Goal: Task Accomplishment & Management: Use online tool/utility

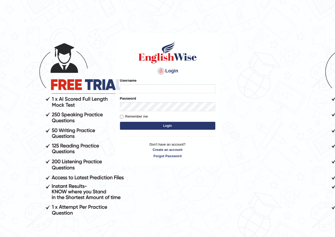
click at [128, 89] on input "Username" at bounding box center [167, 88] width 95 height 9
type input "grishmi_parramatta"
click at [127, 129] on button "Login" at bounding box center [167, 126] width 95 height 8
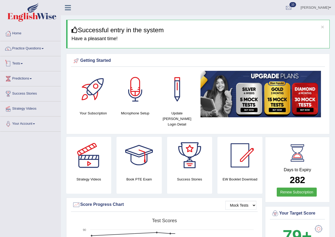
click at [22, 63] on link "Tests" at bounding box center [30, 62] width 60 height 13
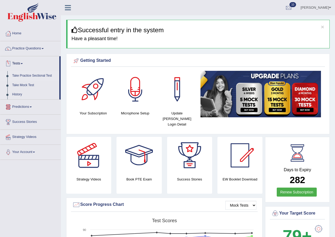
click at [31, 74] on link "Take Practice Sectional Test" at bounding box center [34, 76] width 49 height 10
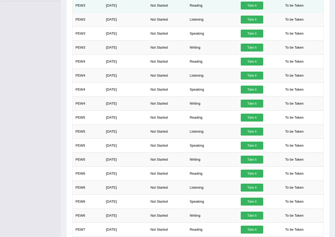
click at [251, 5] on link "Take it" at bounding box center [251, 6] width 22 height 8
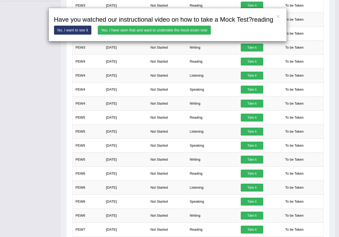
click at [171, 32] on link "Yes, I have seen that and want to undertake the mock exam now" at bounding box center [154, 30] width 113 height 9
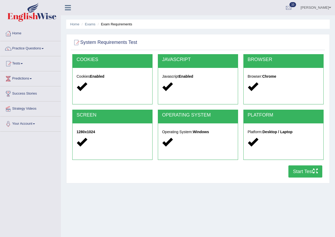
click at [298, 173] on button "Start Test" at bounding box center [305, 172] width 34 height 12
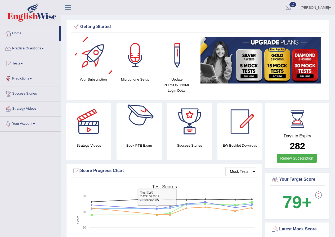
click at [28, 67] on link "Tests" at bounding box center [30, 62] width 60 height 13
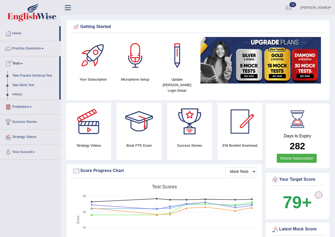
click at [19, 93] on link "History" at bounding box center [34, 95] width 49 height 10
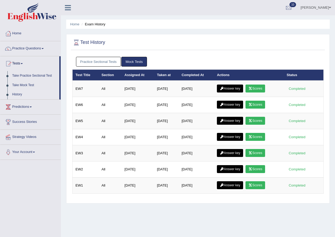
click at [92, 63] on link "Practice Sectional Tests" at bounding box center [98, 62] width 45 height 10
click at [106, 62] on link "Practice Sectional Tests" at bounding box center [98, 62] width 45 height 10
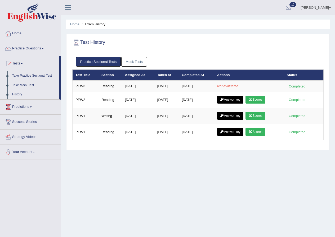
click at [329, 7] on span at bounding box center [330, 7] width 2 height 3
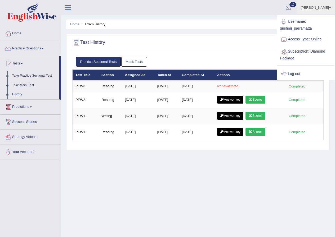
click at [291, 75] on link "Log out" at bounding box center [305, 74] width 57 height 12
